Goal: Task Accomplishment & Management: Manage account settings

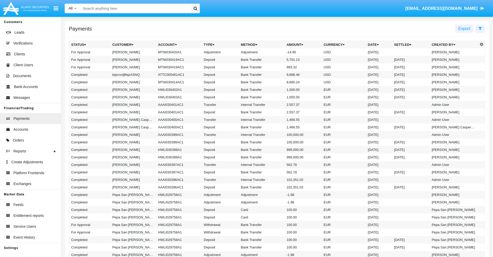
click at [176, 52] on td "MTNI030420A1" at bounding box center [179, 52] width 46 height 8
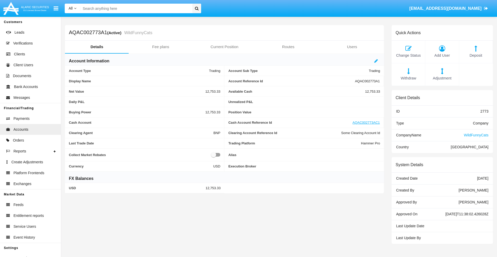
click at [442, 78] on span "Adjustment" at bounding box center [442, 79] width 28 height 6
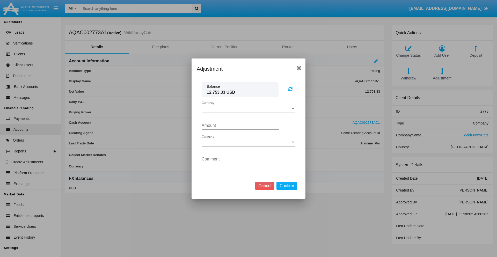
click at [249, 108] on span "Currency" at bounding box center [246, 108] width 89 height 5
click at [249, 112] on span "USD" at bounding box center [249, 112] width 94 height 12
click at [249, 142] on span "Category" at bounding box center [246, 142] width 89 height 5
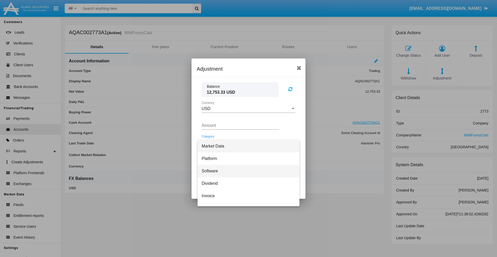
click at [246, 171] on span "Software" at bounding box center [249, 171] width 94 height 12
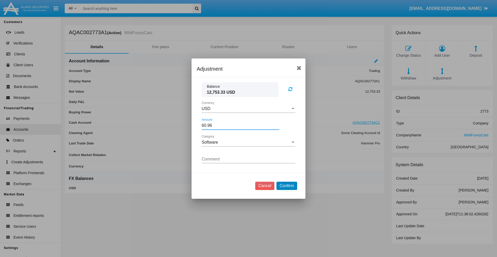
click at [287, 186] on button "Confirm" at bounding box center [287, 186] width 21 height 8
type input "60.9600"
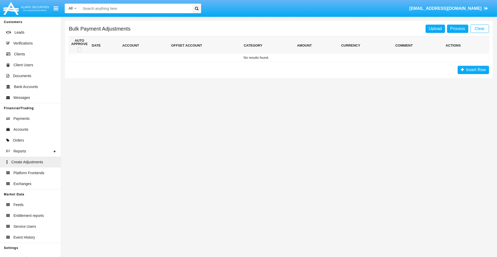
click at [473, 70] on span "Insert Row" at bounding box center [475, 70] width 22 height 4
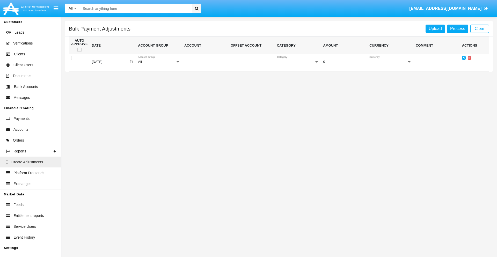
click at [159, 62] on div "All" at bounding box center [157, 62] width 38 height 4
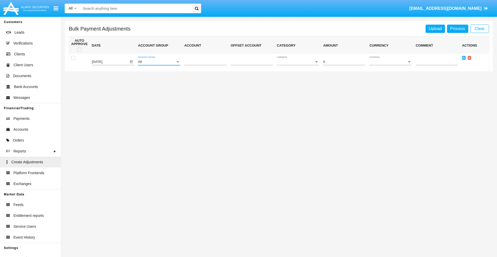
scroll to position [489, 0]
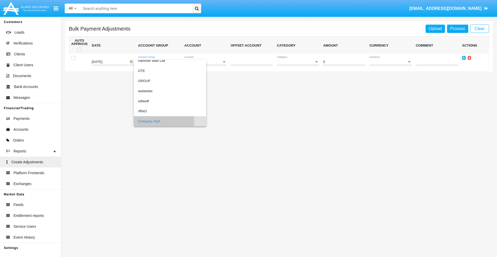
click at [205, 62] on span "Account" at bounding box center [203, 62] width 38 height 4
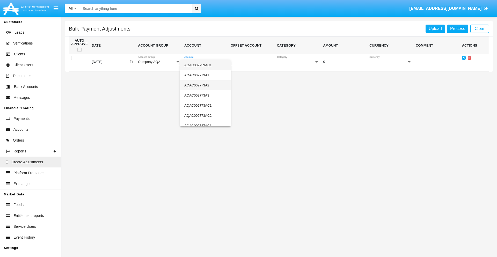
click at [203, 85] on span "AQAC002773A2" at bounding box center [205, 85] width 42 height 10
click at [298, 62] on span "Category" at bounding box center [296, 62] width 38 height 4
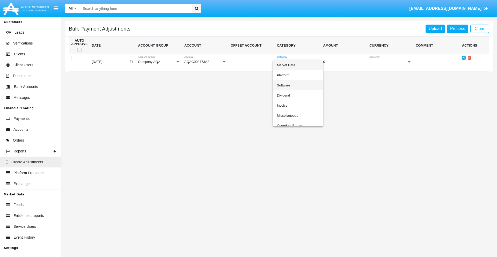
click at [297, 85] on span "Software" at bounding box center [298, 85] width 42 height 10
type input "-86.53"
click at [390, 62] on span "Currency" at bounding box center [388, 62] width 38 height 4
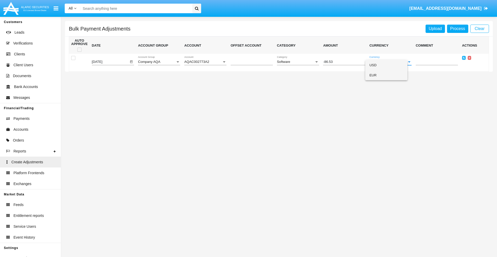
click at [390, 75] on span "EUR" at bounding box center [386, 75] width 34 height 10
click at [464, 58] on icon at bounding box center [464, 58] width 2 height 2
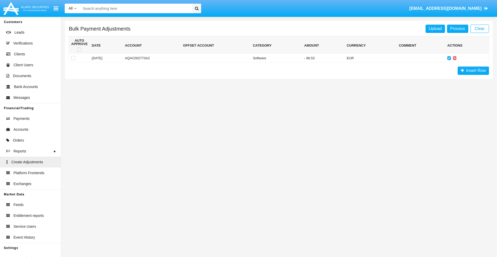
click at [79, 50] on span at bounding box center [79, 50] width 4 height 4
click at [79, 52] on input "checkbox" at bounding box center [79, 52] width 0 height 0
checkbox input "true"
click at [458, 28] on link "Process" at bounding box center [457, 29] width 21 height 8
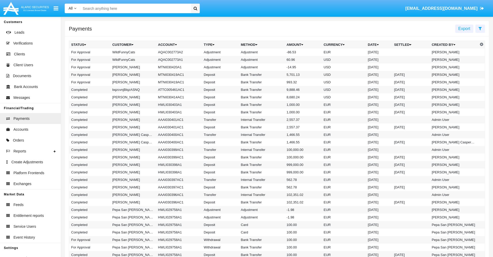
click at [277, 52] on td "Adjustment" at bounding box center [262, 52] width 46 height 8
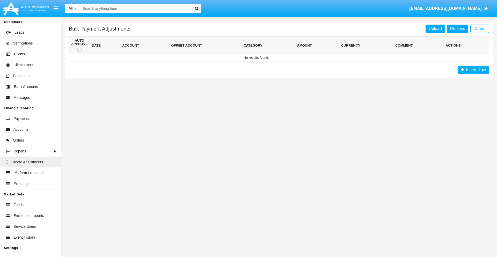
click at [473, 70] on span "Insert Row" at bounding box center [475, 70] width 22 height 4
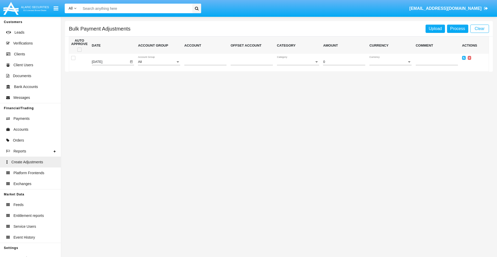
click at [159, 62] on div "All" at bounding box center [157, 62] width 38 height 4
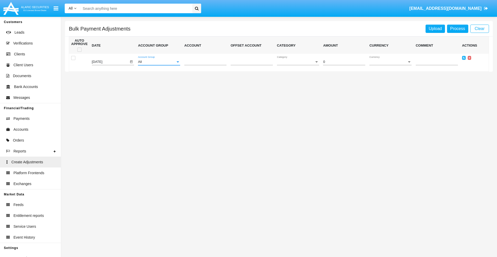
scroll to position [489, 0]
click at [205, 62] on span "Account" at bounding box center [203, 62] width 38 height 4
click at [203, 75] on span "AQAC002773A1" at bounding box center [201, 75] width 34 height 10
click at [298, 62] on span "Category" at bounding box center [296, 62] width 38 height 4
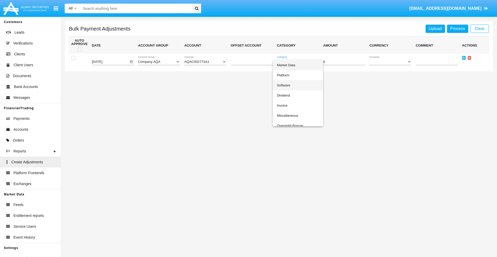
click at [297, 85] on span "Software" at bounding box center [298, 85] width 42 height 10
type input "-71.25"
click at [390, 62] on span "Currency" at bounding box center [388, 62] width 38 height 4
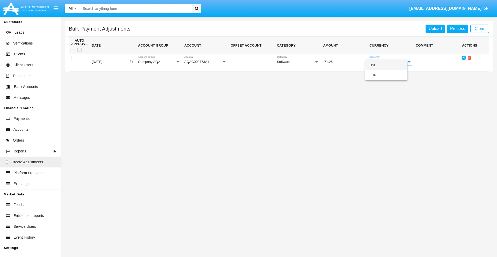
click at [390, 65] on span "USD" at bounding box center [386, 65] width 34 height 10
click at [464, 58] on icon at bounding box center [464, 58] width 2 height 2
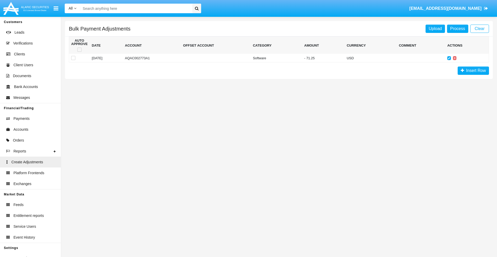
click at [79, 50] on span at bounding box center [79, 50] width 4 height 4
click at [79, 52] on input "checkbox" at bounding box center [79, 52] width 0 height 0
checkbox input "true"
click at [458, 28] on link "Process" at bounding box center [457, 29] width 21 height 8
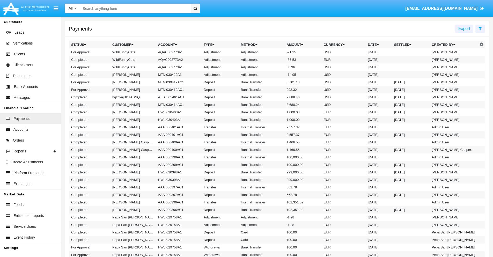
click at [277, 52] on td "Adjustment" at bounding box center [262, 52] width 46 height 8
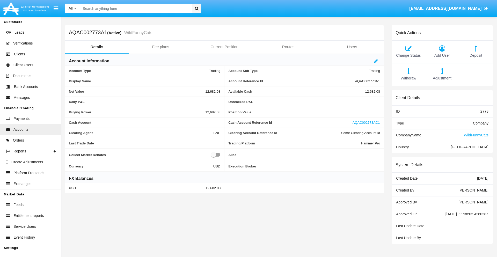
click at [476, 55] on span "Deposit" at bounding box center [476, 56] width 28 height 6
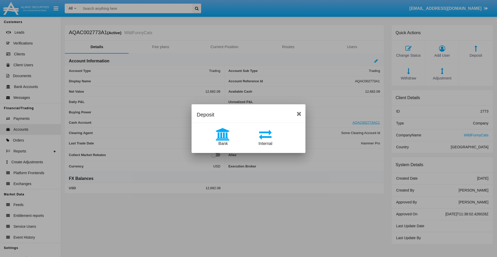
click at [223, 143] on span "Bank" at bounding box center [223, 143] width 9 height 4
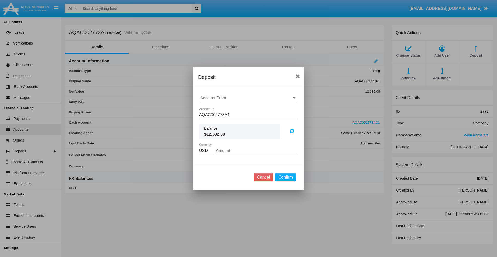
click at [249, 98] on input "Account From" at bounding box center [248, 98] width 96 height 5
click at [212, 108] on span "ACDC" at bounding box center [212, 108] width 12 height 4
type input "ACDC"
type input "50.23"
click at [285, 177] on button "Confirm" at bounding box center [285, 177] width 21 height 8
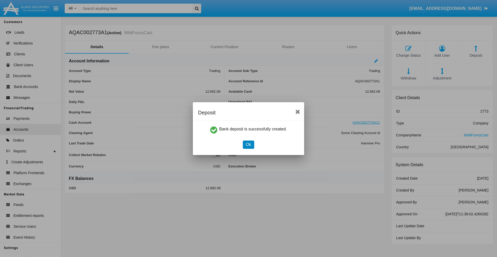
click at [248, 144] on button "Ok" at bounding box center [248, 145] width 11 height 8
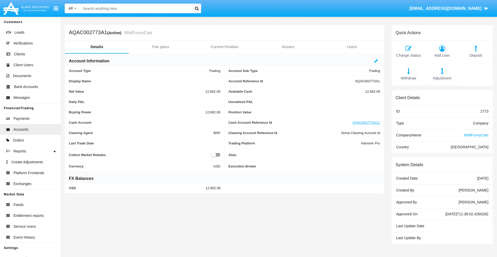
click at [476, 55] on span "Deposit" at bounding box center [476, 56] width 28 height 6
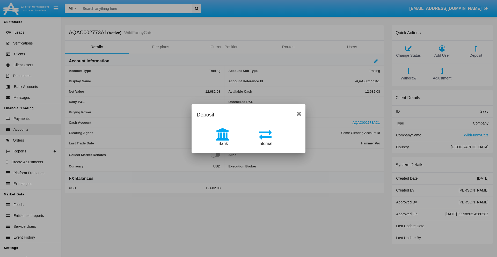
click at [265, 143] on span "Internal" at bounding box center [266, 143] width 14 height 4
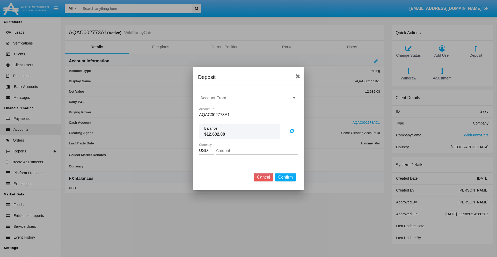
click at [249, 98] on input "Account From" at bounding box center [248, 98] width 96 height 5
click at [222, 121] on span "AQAC002773AC1" at bounding box center [223, 121] width 34 height 4
type input "AQAC002773AC1"
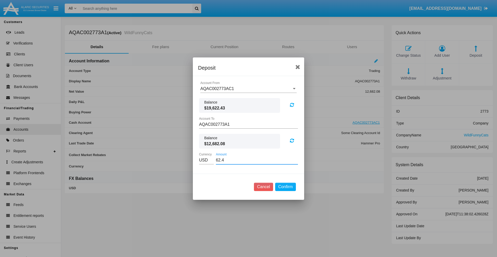
type input "62.49"
click at [285, 187] on button "Confirm" at bounding box center [285, 187] width 21 height 8
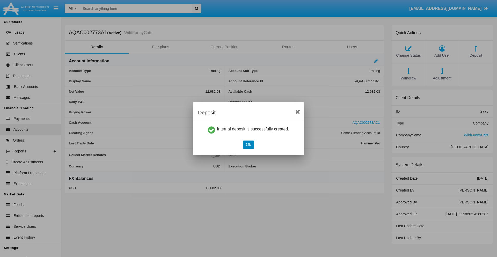
click at [248, 144] on button "Ok" at bounding box center [248, 145] width 11 height 8
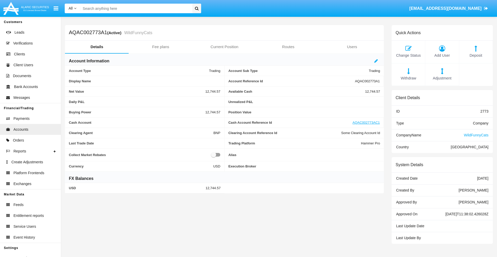
click at [408, 78] on span "Withdraw" at bounding box center [408, 79] width 28 height 6
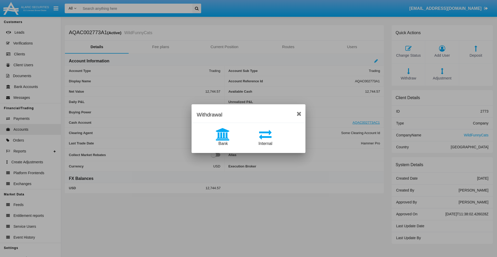
click at [265, 143] on span "Internal" at bounding box center [266, 143] width 14 height 4
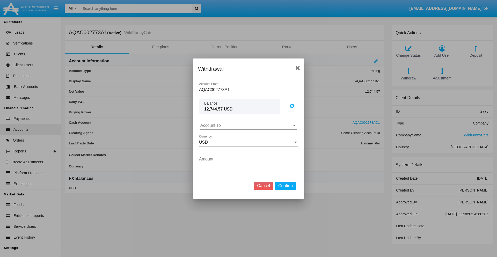
click at [249, 125] on input "Account To" at bounding box center [248, 125] width 96 height 5
click at [222, 148] on span "AQAC002773AC1" at bounding box center [223, 148] width 34 height 4
type input "AQAC002773AC1"
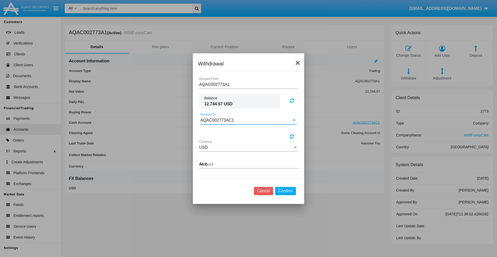
type input "44.84"
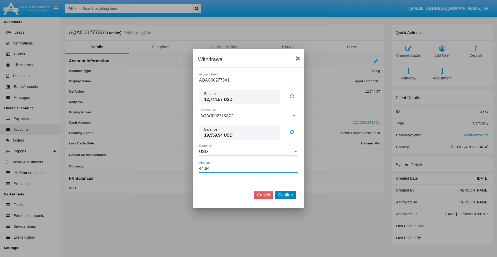
click at [285, 195] on button "Confirm" at bounding box center [285, 195] width 21 height 8
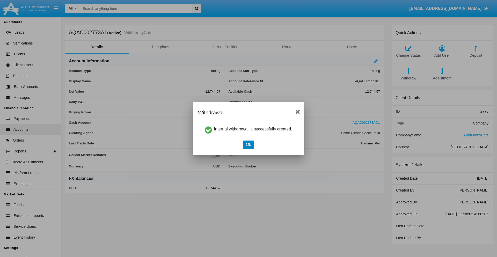
click at [248, 144] on button "Ok" at bounding box center [248, 145] width 11 height 8
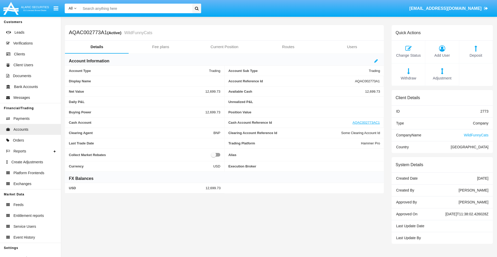
click at [408, 78] on span "Withdraw" at bounding box center [408, 79] width 28 height 6
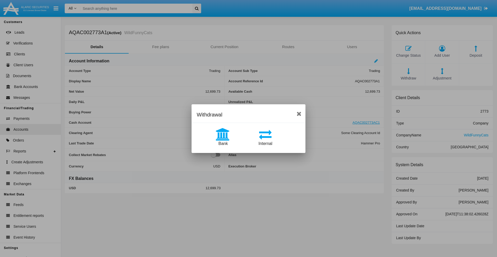
click at [223, 143] on span "Bank" at bounding box center [223, 143] width 9 height 4
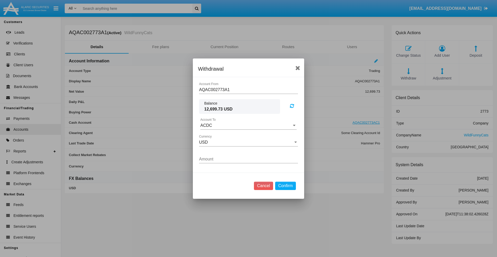
click at [249, 125] on input "ACDC" at bounding box center [248, 125] width 96 height 5
click at [212, 136] on span "ACDC" at bounding box center [212, 136] width 12 height 4
type input "ACDC"
type input "45.41"
click at [285, 186] on button "Confirm" at bounding box center [285, 186] width 21 height 8
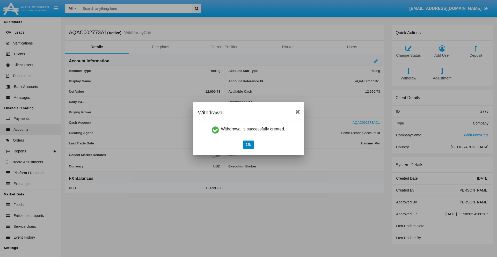
click at [248, 144] on button "Ok" at bounding box center [248, 145] width 11 height 8
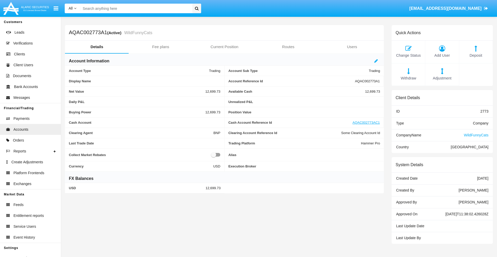
click at [442, 78] on span "Adjustment" at bounding box center [442, 79] width 28 height 6
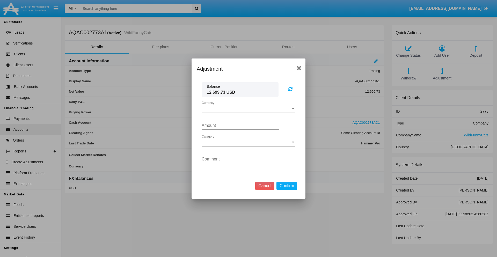
click at [249, 108] on span "Currency" at bounding box center [246, 108] width 89 height 5
click at [249, 112] on span "USD" at bounding box center [249, 112] width 94 height 12
click at [249, 142] on span "Category" at bounding box center [246, 142] width 89 height 5
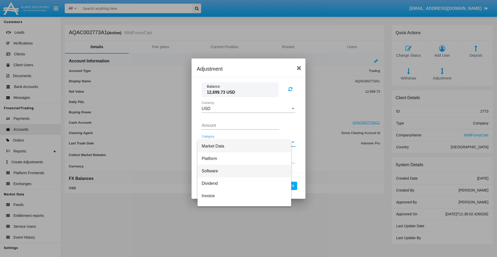
click at [246, 171] on span "Software" at bounding box center [244, 171] width 85 height 12
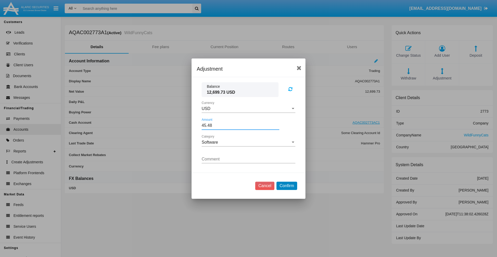
click at [287, 186] on button "Confirm" at bounding box center [287, 186] width 21 height 8
type input "45.4800"
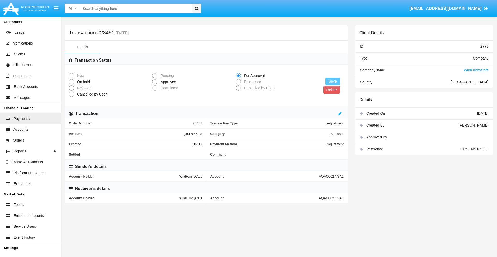
click at [167, 82] on span "Approved" at bounding box center [167, 81] width 20 height 5
click at [155, 84] on input "Approved" at bounding box center [155, 84] width 0 height 0
radio input "true"
click at [333, 81] on button "Save" at bounding box center [332, 82] width 14 height 8
click at [331, 90] on button "Delete" at bounding box center [331, 90] width 17 height 8
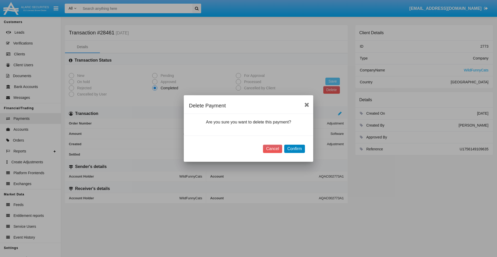
click at [294, 149] on button "Confirm" at bounding box center [294, 149] width 21 height 8
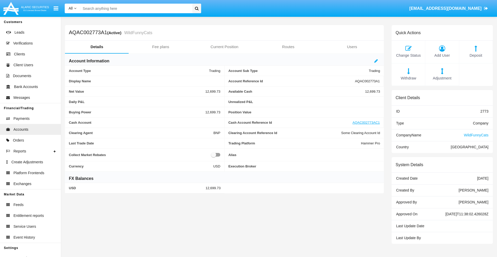
click at [476, 55] on span "Deposit" at bounding box center [476, 56] width 28 height 6
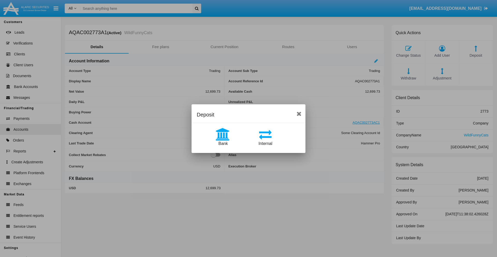
click at [223, 143] on span "Bank" at bounding box center [223, 143] width 9 height 4
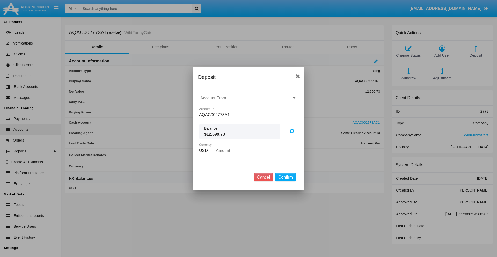
click at [249, 98] on input "Account From" at bounding box center [248, 98] width 96 height 5
click at [212, 108] on span "ACDC" at bounding box center [212, 108] width 12 height 4
type input "ACDC"
type input "9.16"
click at [285, 177] on button "Confirm" at bounding box center [285, 177] width 21 height 8
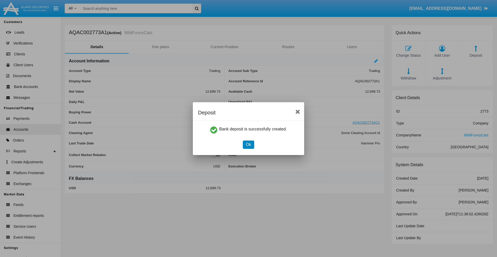
click at [248, 144] on button "Ok" at bounding box center [248, 145] width 11 height 8
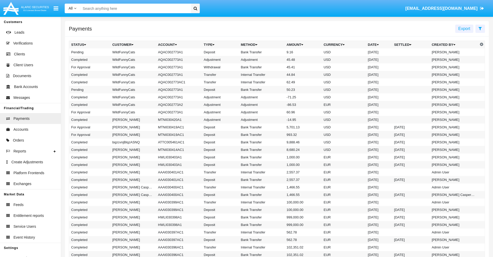
click at [277, 52] on td "Bank Transfer" at bounding box center [262, 52] width 46 height 8
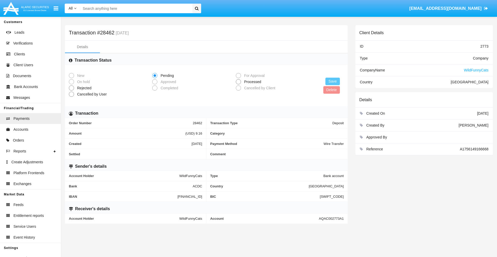
click at [252, 82] on span "Processed" at bounding box center [251, 81] width 21 height 5
click at [238, 84] on input "Processed" at bounding box center [238, 84] width 0 height 0
radio input "true"
click at [333, 81] on button "Save" at bounding box center [332, 82] width 14 height 8
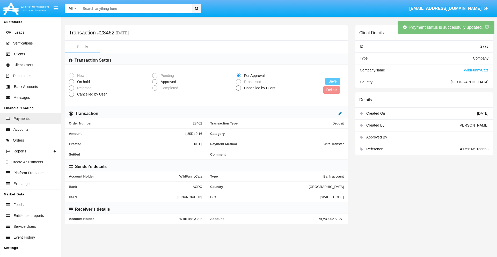
click at [340, 113] on icon at bounding box center [340, 113] width 4 height 4
type input "51.18"
click at [335, 113] on icon at bounding box center [335, 113] width 4 height 4
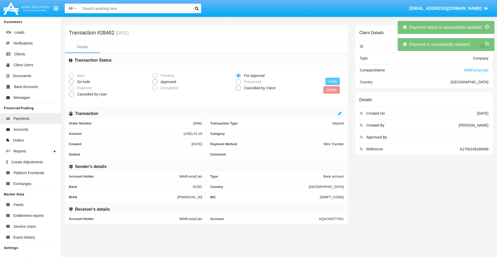
click at [167, 82] on span "Approved" at bounding box center [167, 81] width 20 height 5
click at [155, 84] on input "Approved" at bounding box center [155, 84] width 0 height 0
radio input "true"
click at [333, 81] on button "Save" at bounding box center [332, 82] width 14 height 8
